Goal: Information Seeking & Learning: Learn about a topic

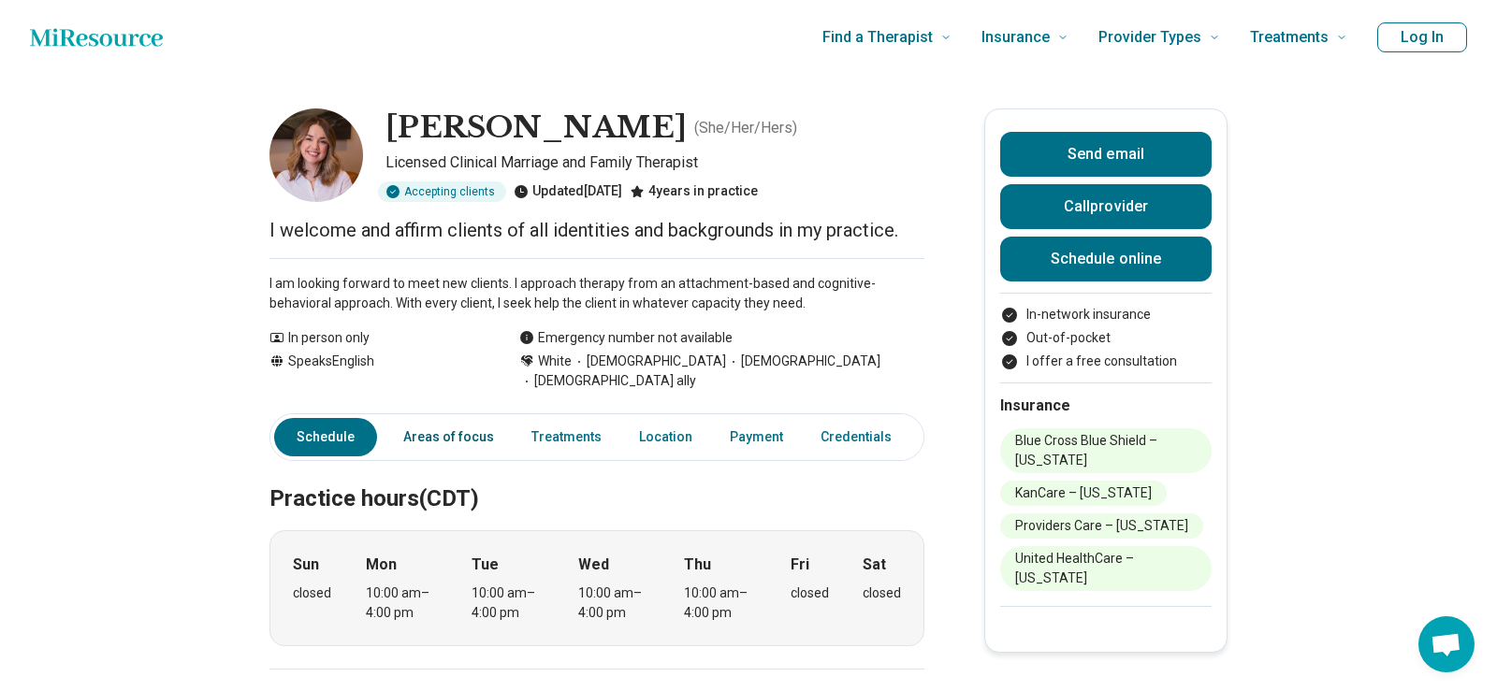
click at [440, 422] on link "Areas of focus" at bounding box center [448, 437] width 113 height 38
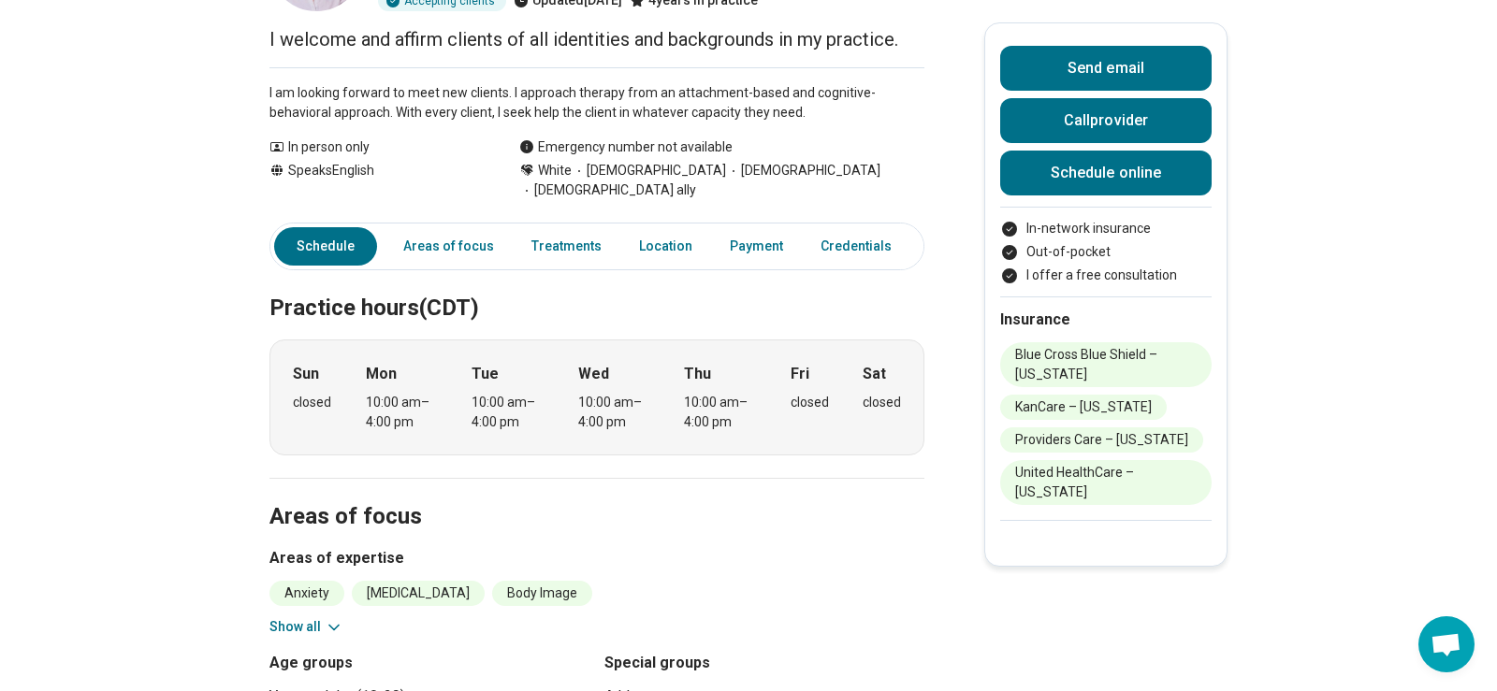
scroll to position [414, 0]
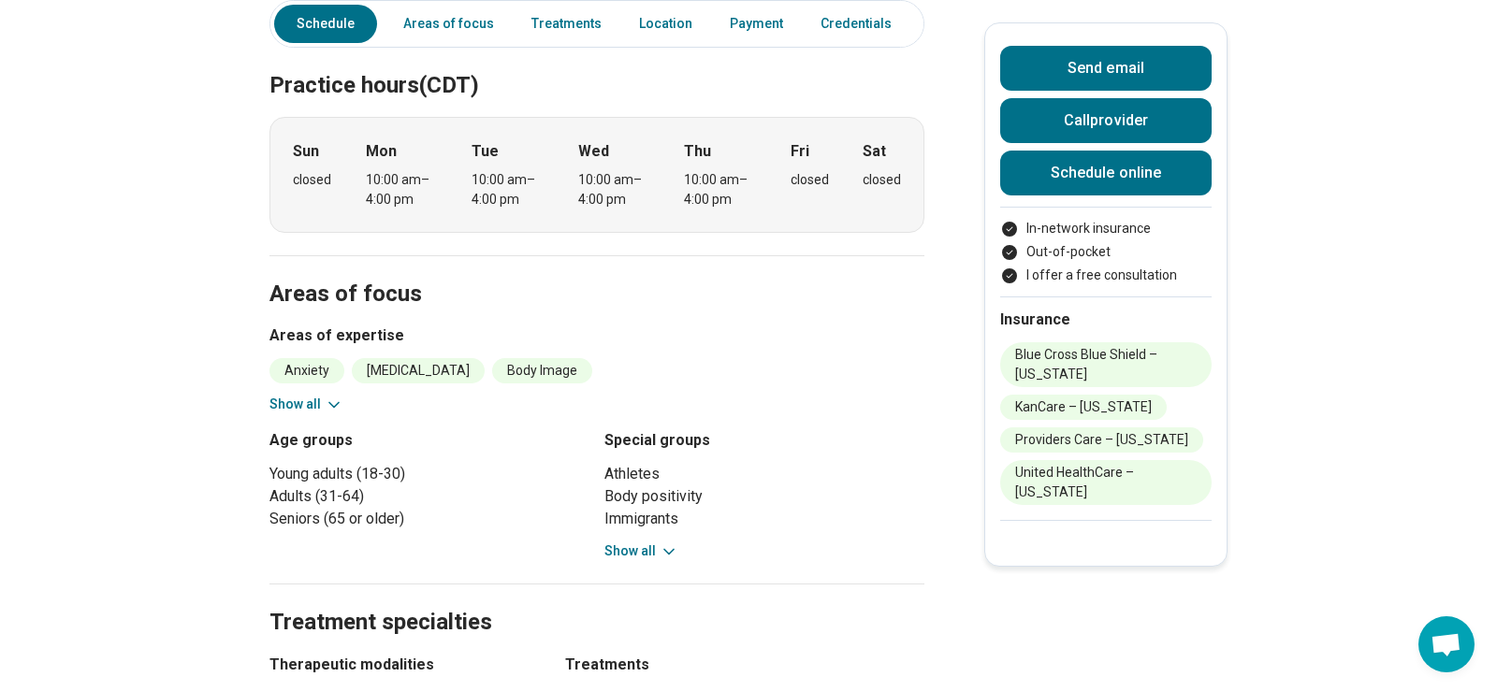
click at [334, 396] on icon at bounding box center [334, 405] width 19 height 19
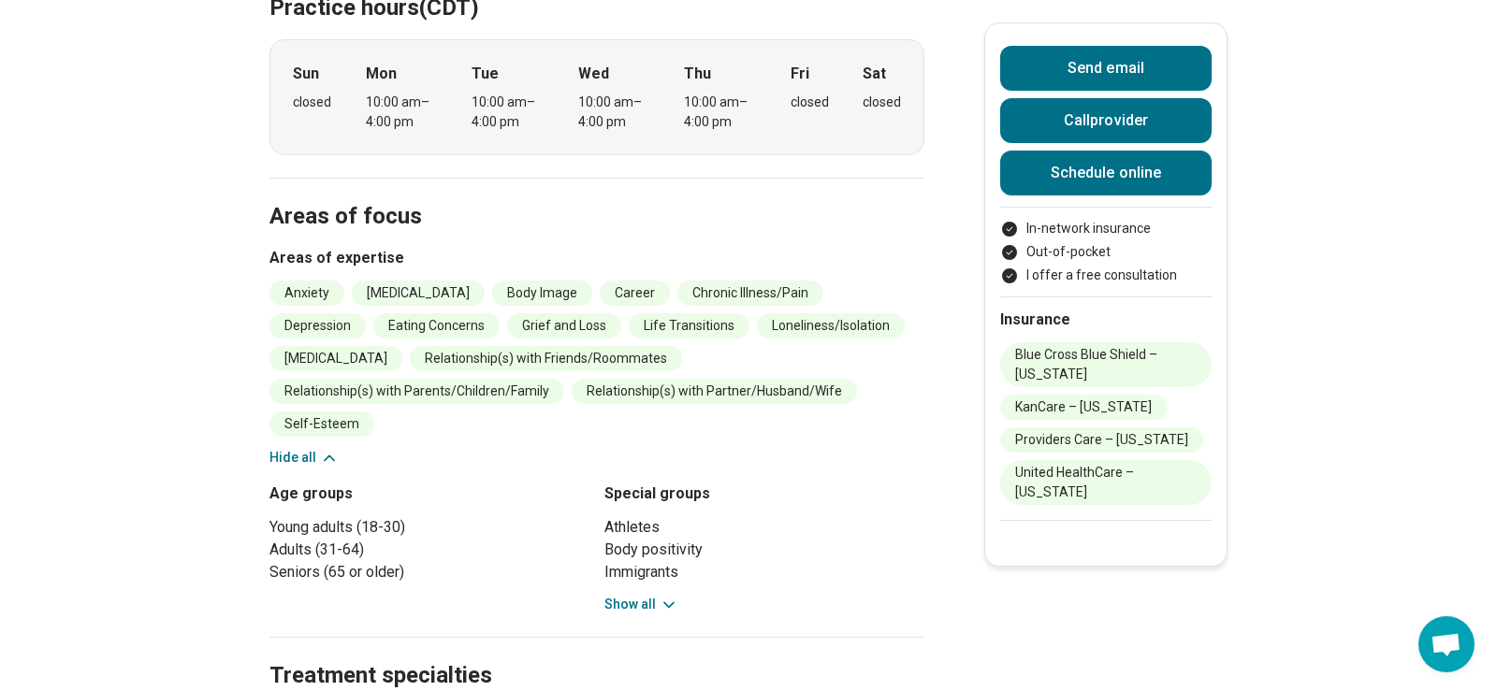
scroll to position [541, 0]
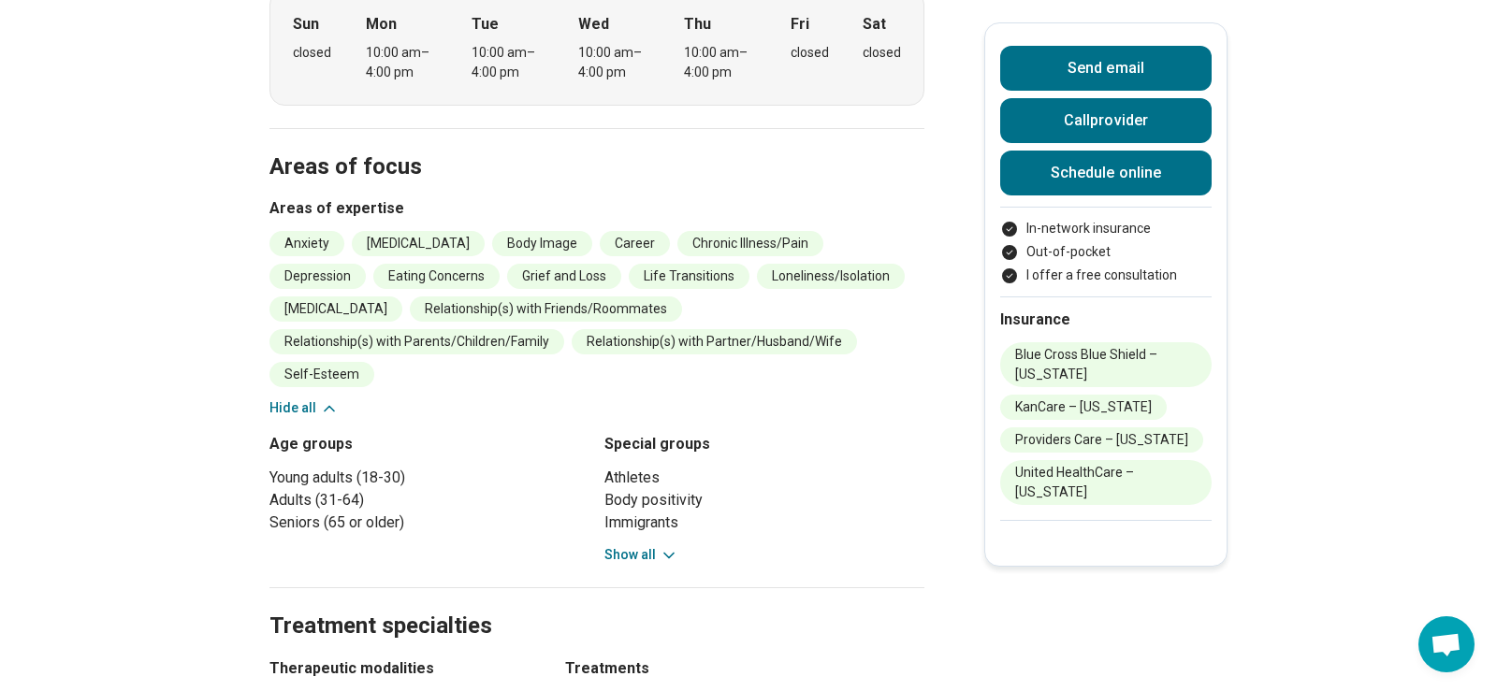
click at [660, 546] on icon at bounding box center [669, 555] width 19 height 19
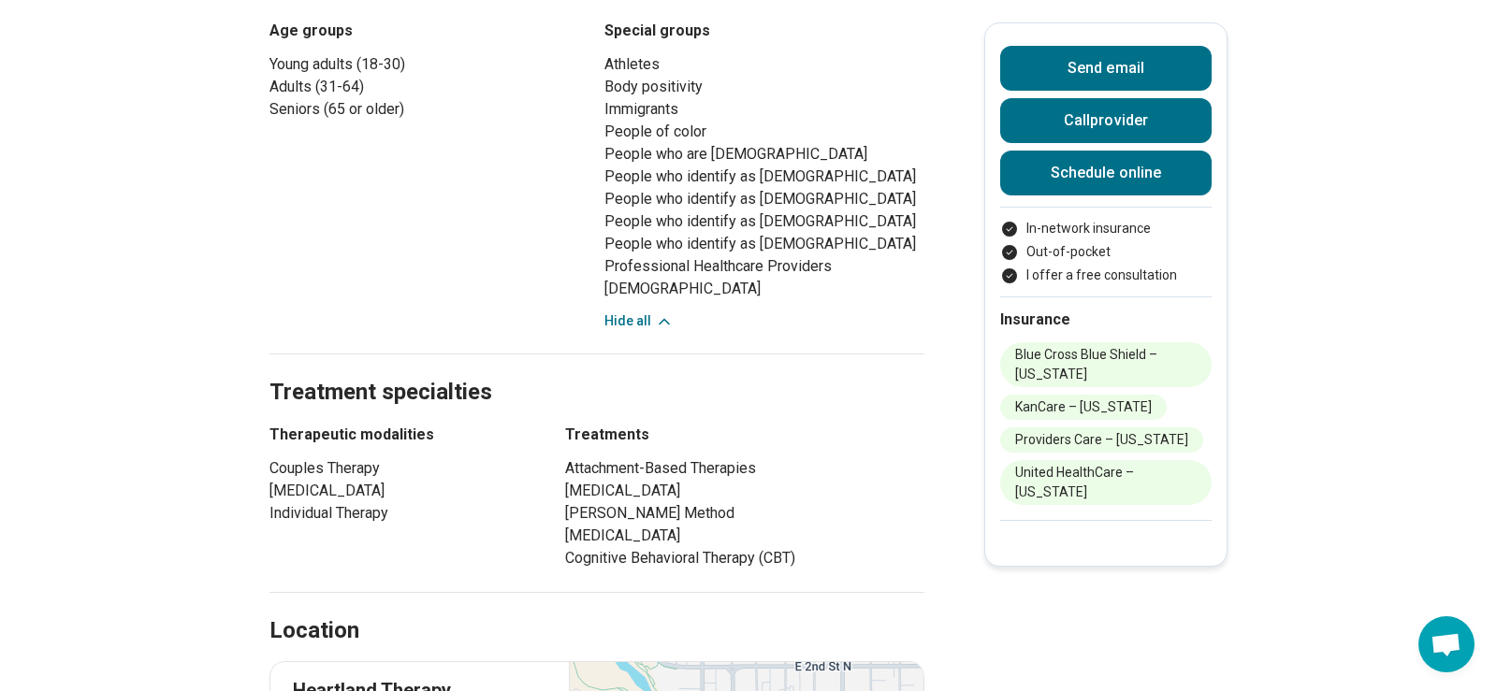
scroll to position [1113, 0]
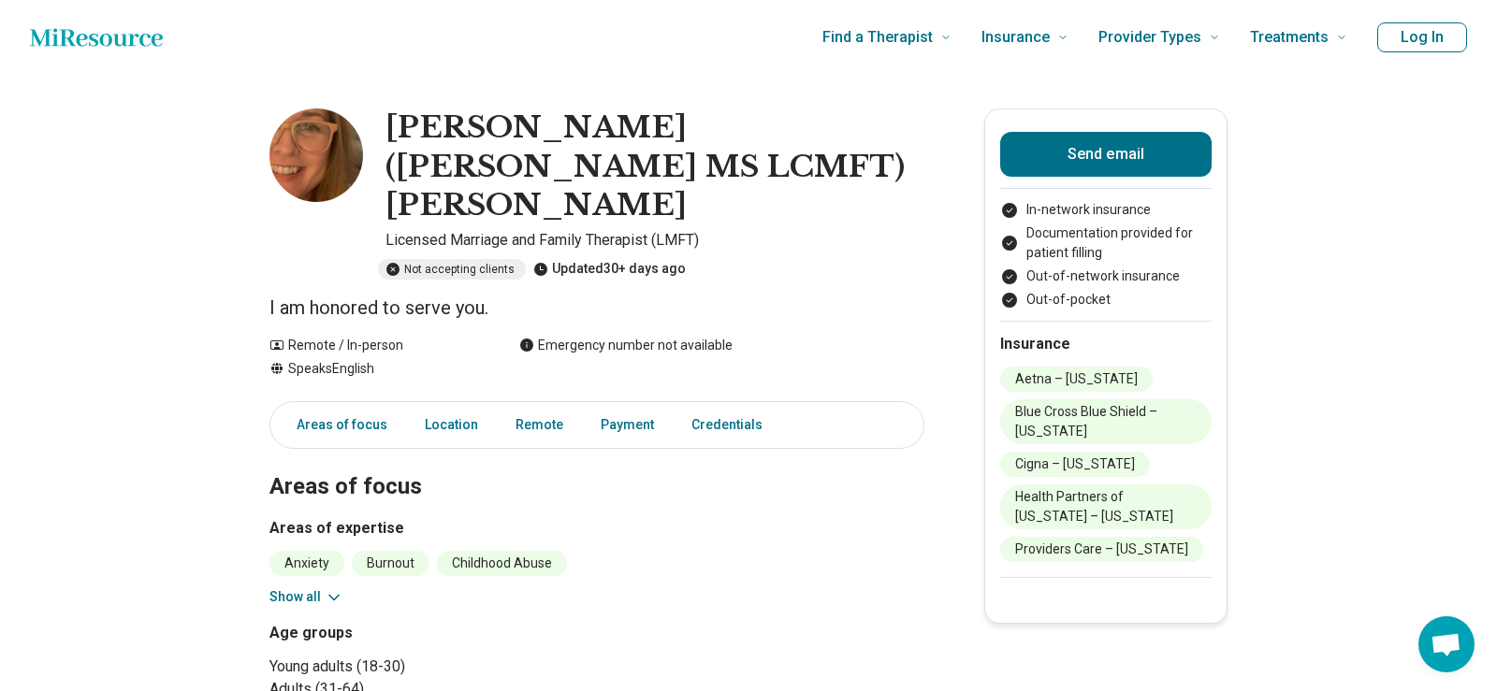
click at [318, 588] on button "Show all" at bounding box center [306, 598] width 74 height 20
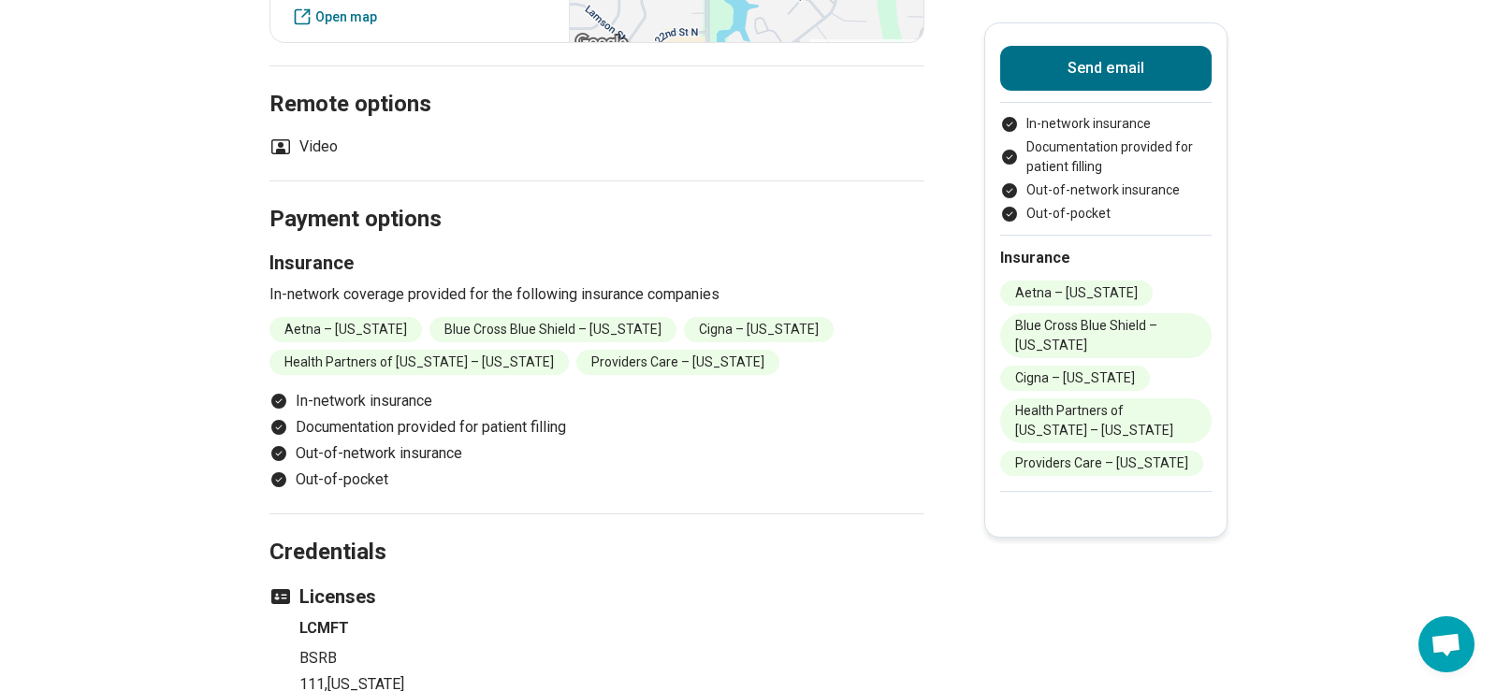
scroll to position [1368, 0]
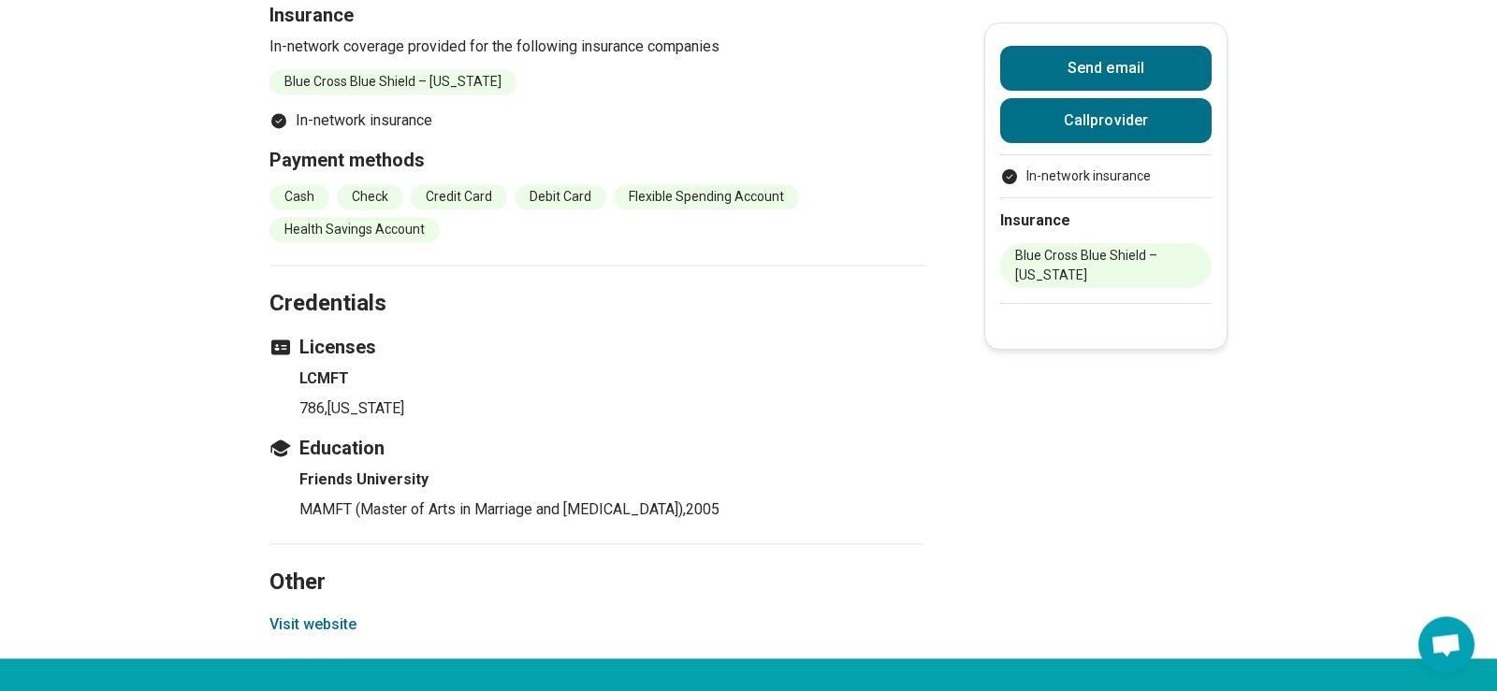
scroll to position [1750, 0]
